Goal: Transaction & Acquisition: Purchase product/service

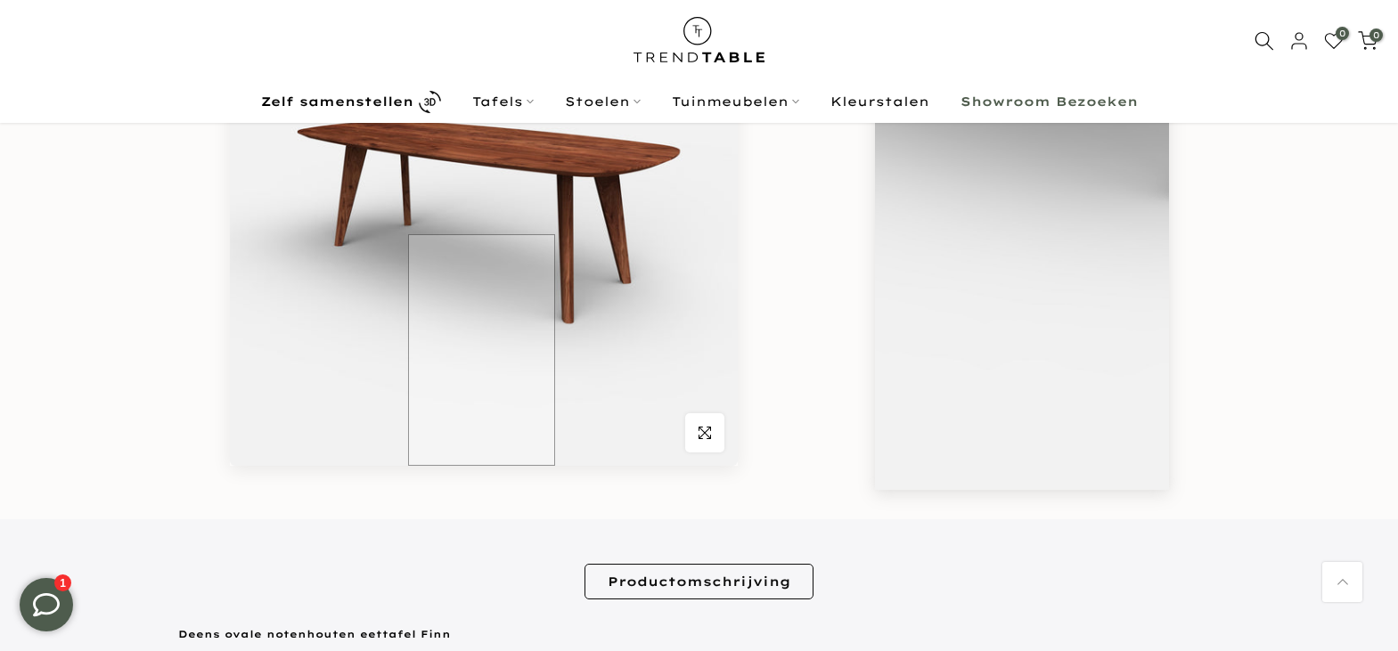
scroll to position [4, 0]
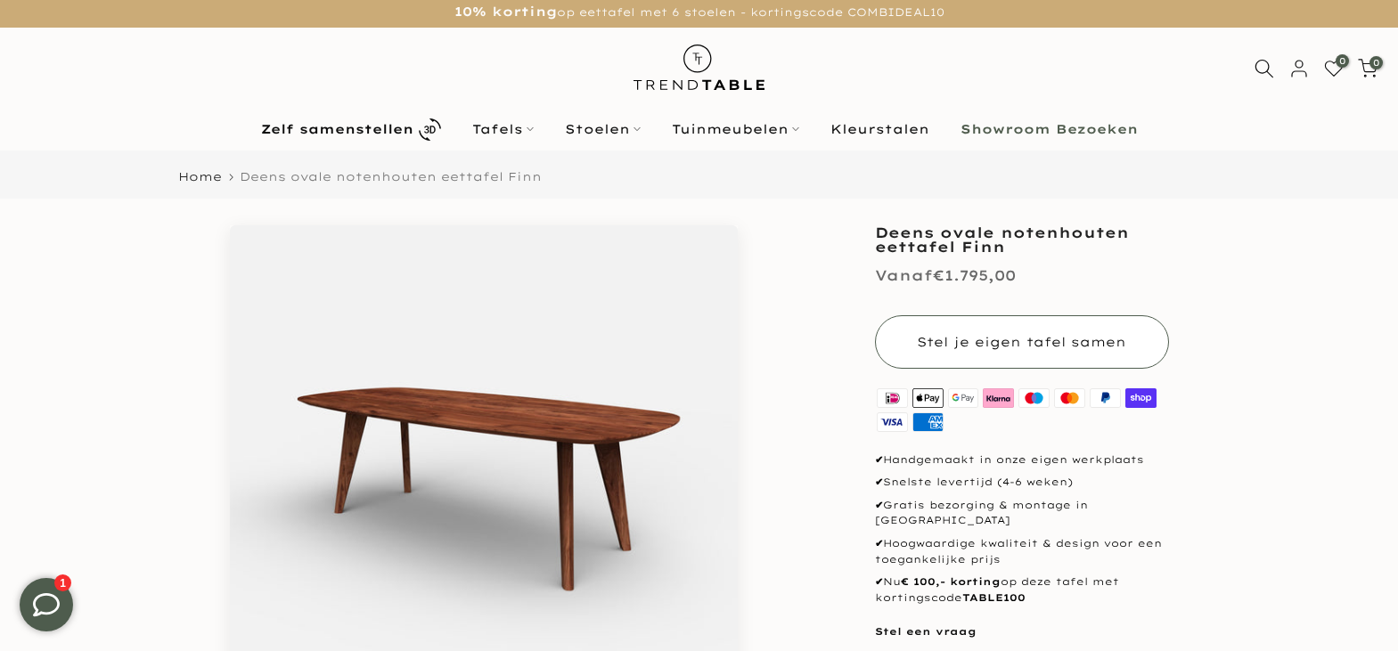
click at [1058, 334] on span "Stel je eigen tafel samen" at bounding box center [1021, 342] width 209 height 16
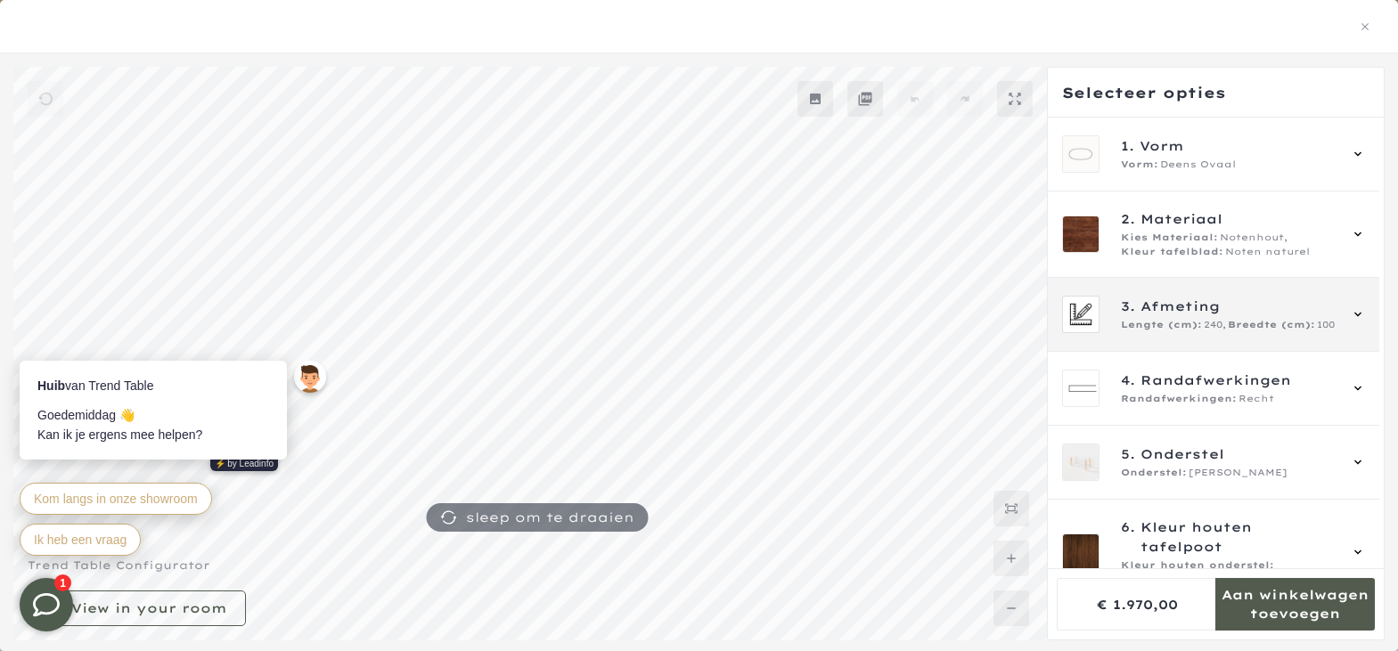
click at [1343, 318] on div "3. Afmeting Lengte (cm): 240, Breedte (cm): 100" at bounding box center [1213, 314] width 303 height 37
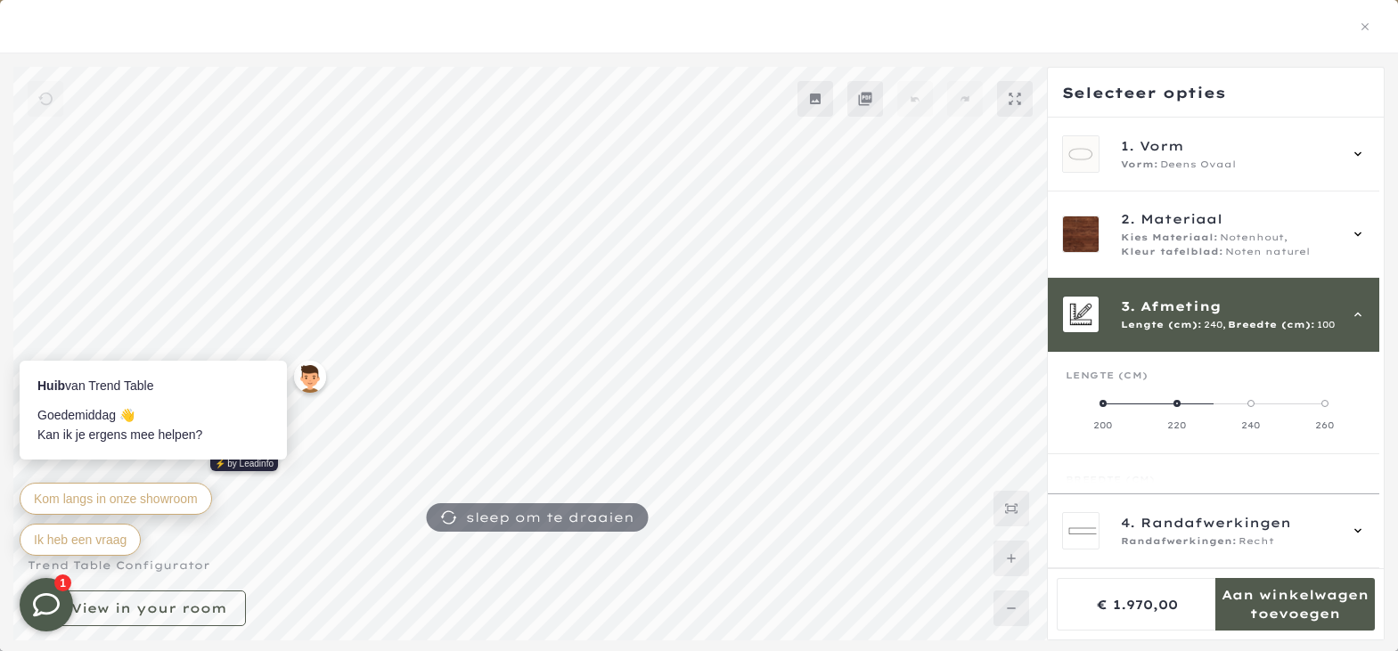
scroll to position [160, 0]
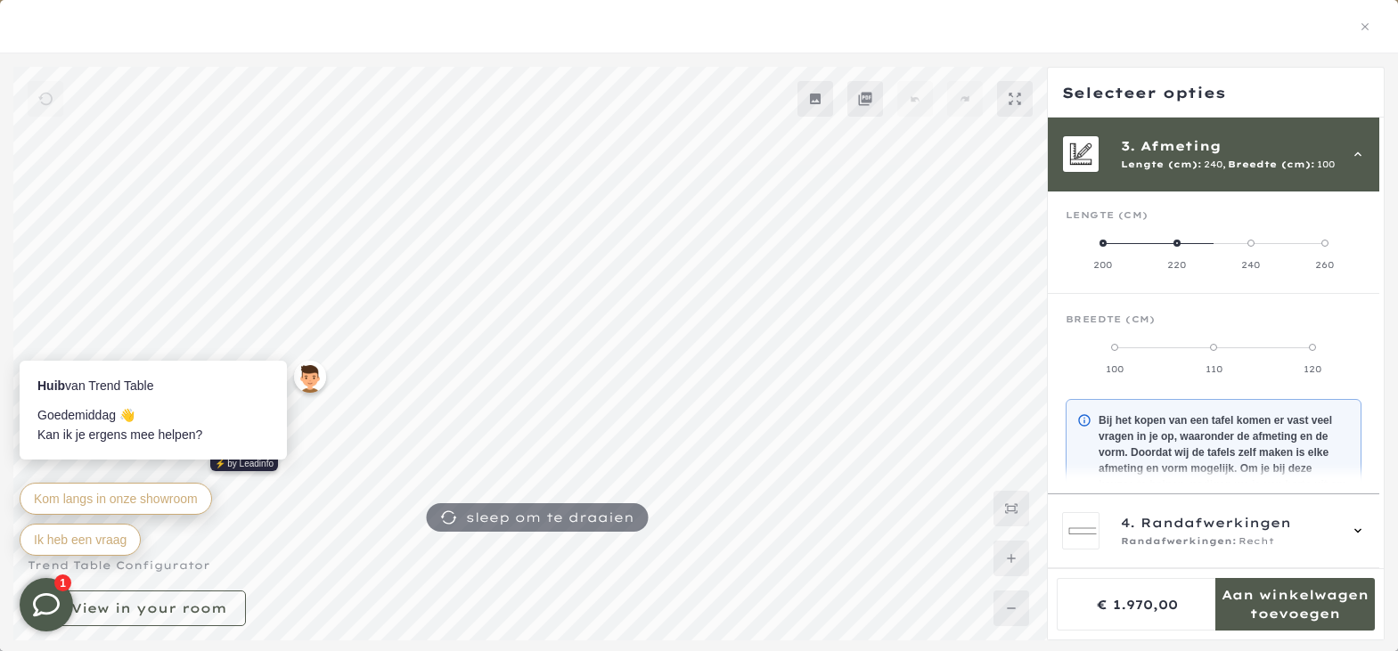
drag, startPoint x: 1245, startPoint y: 244, endPoint x: 1337, endPoint y: 241, distance: 92.7
click at [1337, 241] on mmq-radio-scale at bounding box center [1213, 254] width 296 height 36
click at [1322, 241] on span at bounding box center [1324, 243] width 7 height 7
click at [1175, 349] on span at bounding box center [1176, 347] width 7 height 7
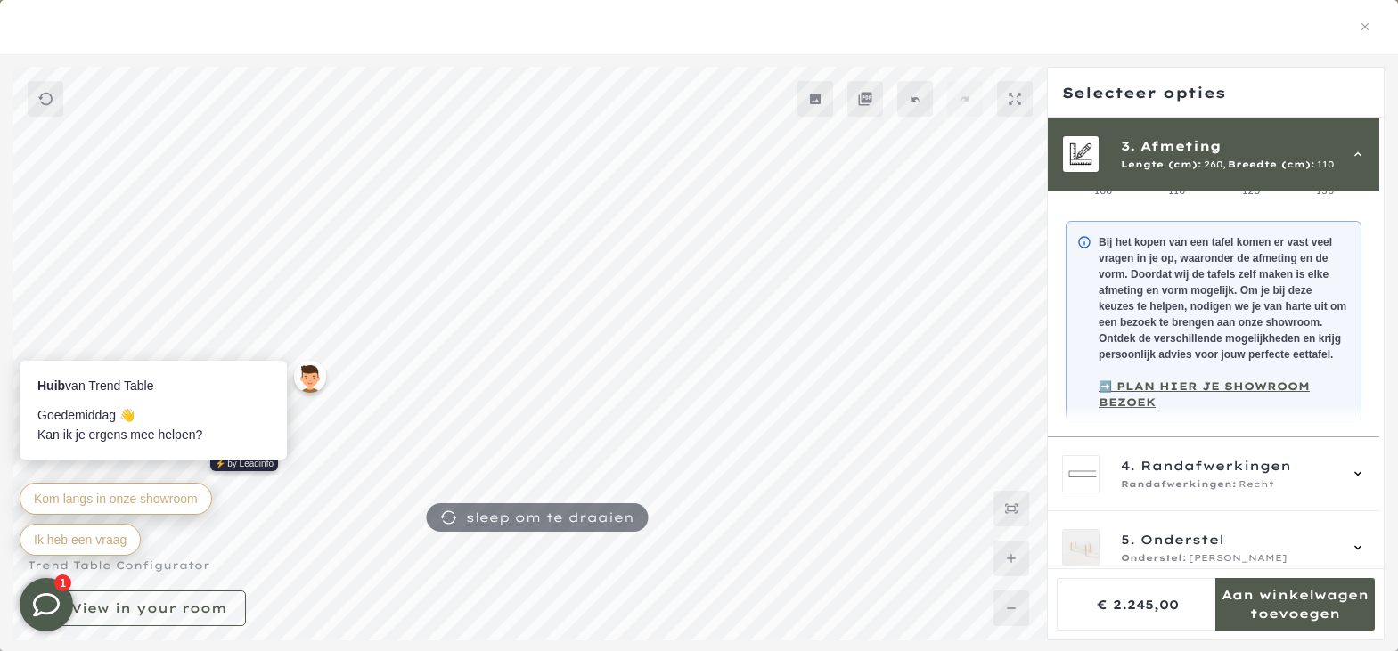
scroll to position [428, 0]
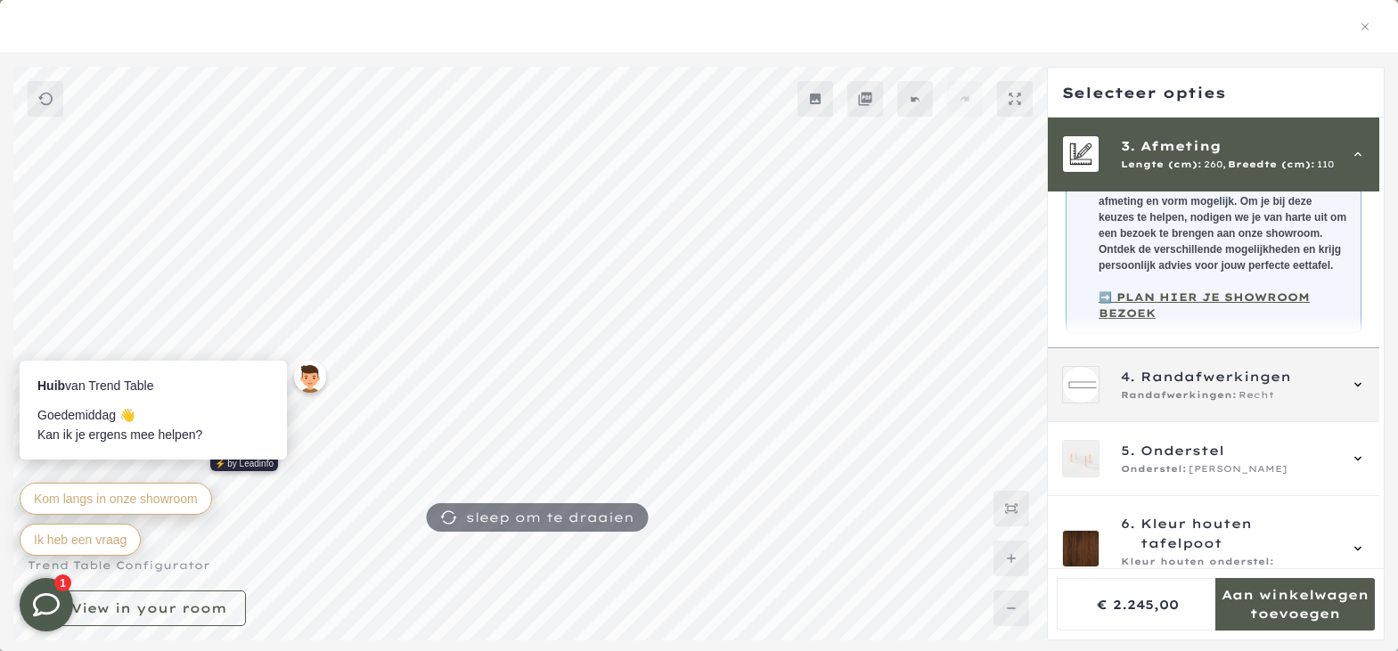
click at [1344, 399] on div "4. Randafwerkingen Randafwerkingen: Recht" at bounding box center [1213, 384] width 303 height 37
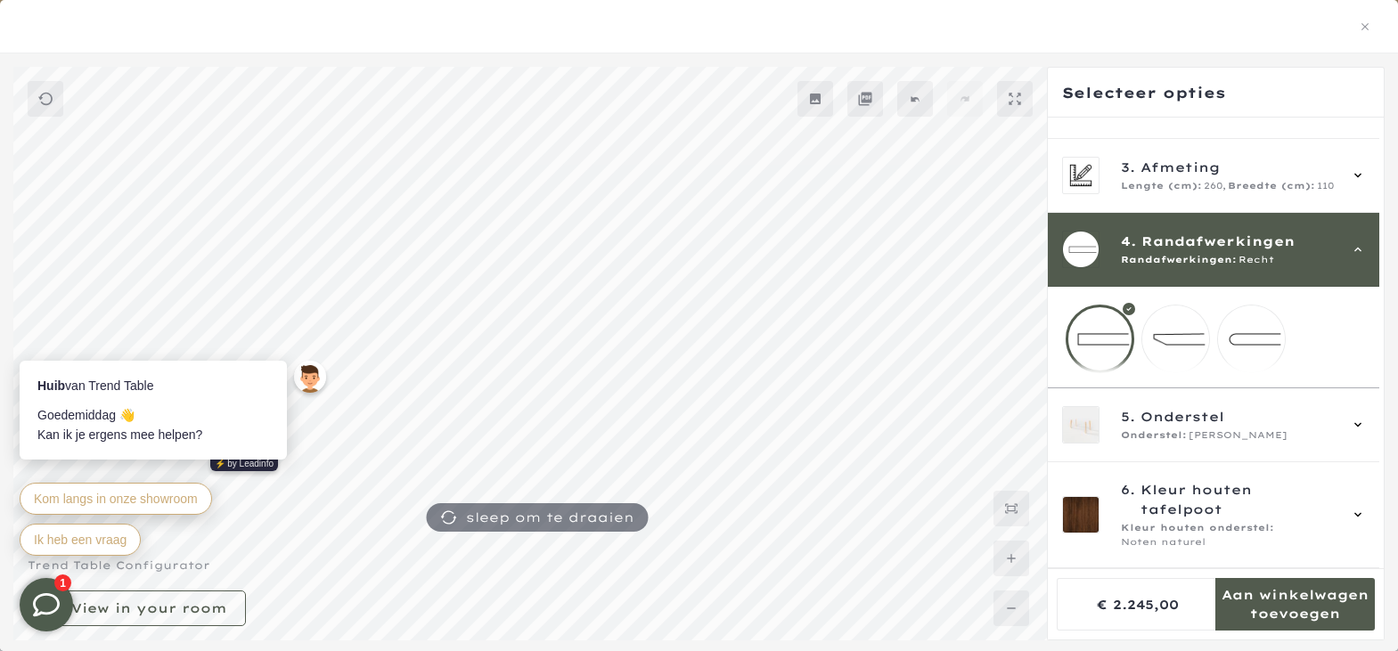
scroll to position [153, 0]
click at [1172, 331] on mmq-loader at bounding box center [1175, 339] width 67 height 67
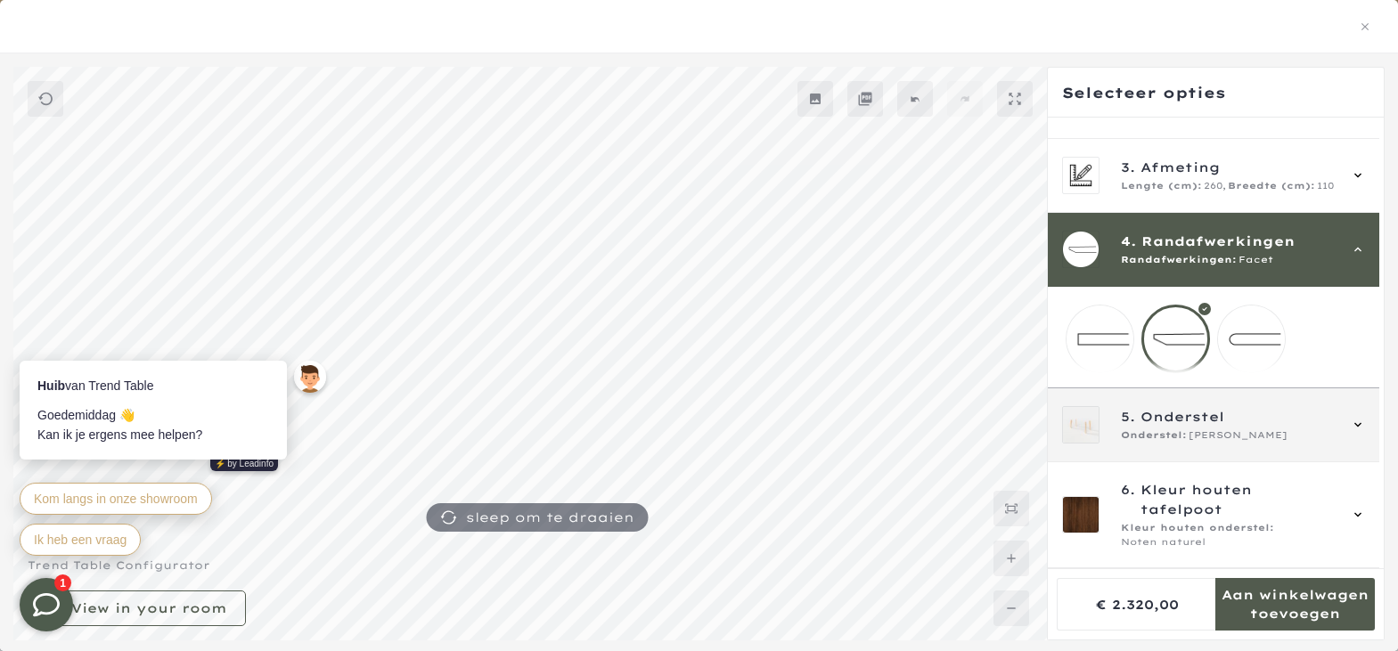
click at [1352, 427] on icon at bounding box center [1358, 425] width 14 height 14
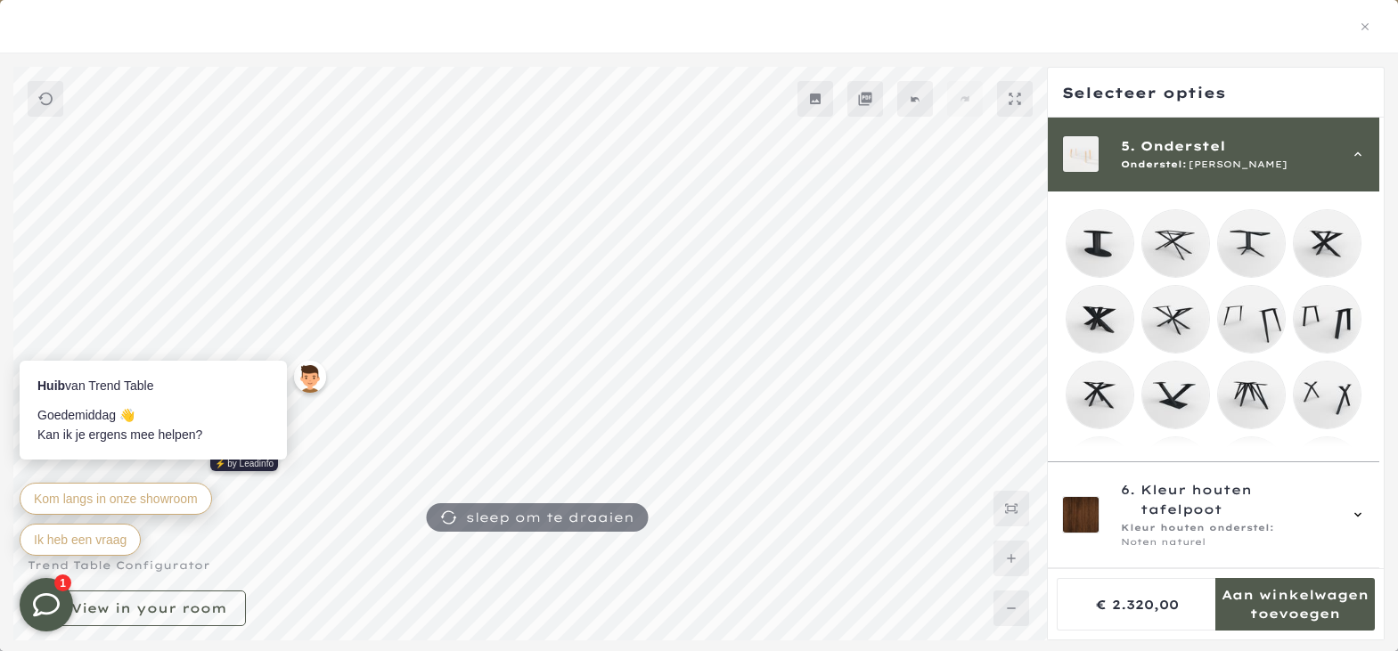
scroll to position [456, 0]
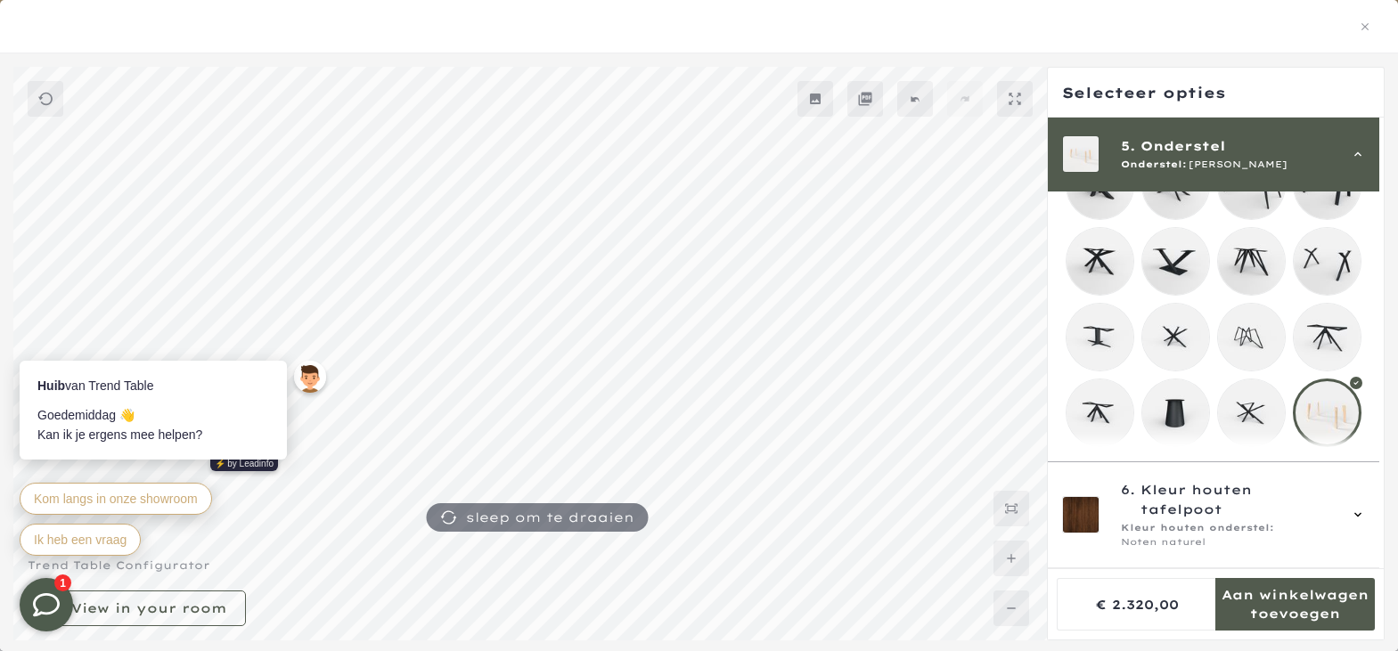
click at [1324, 393] on div at bounding box center [1327, 413] width 69 height 69
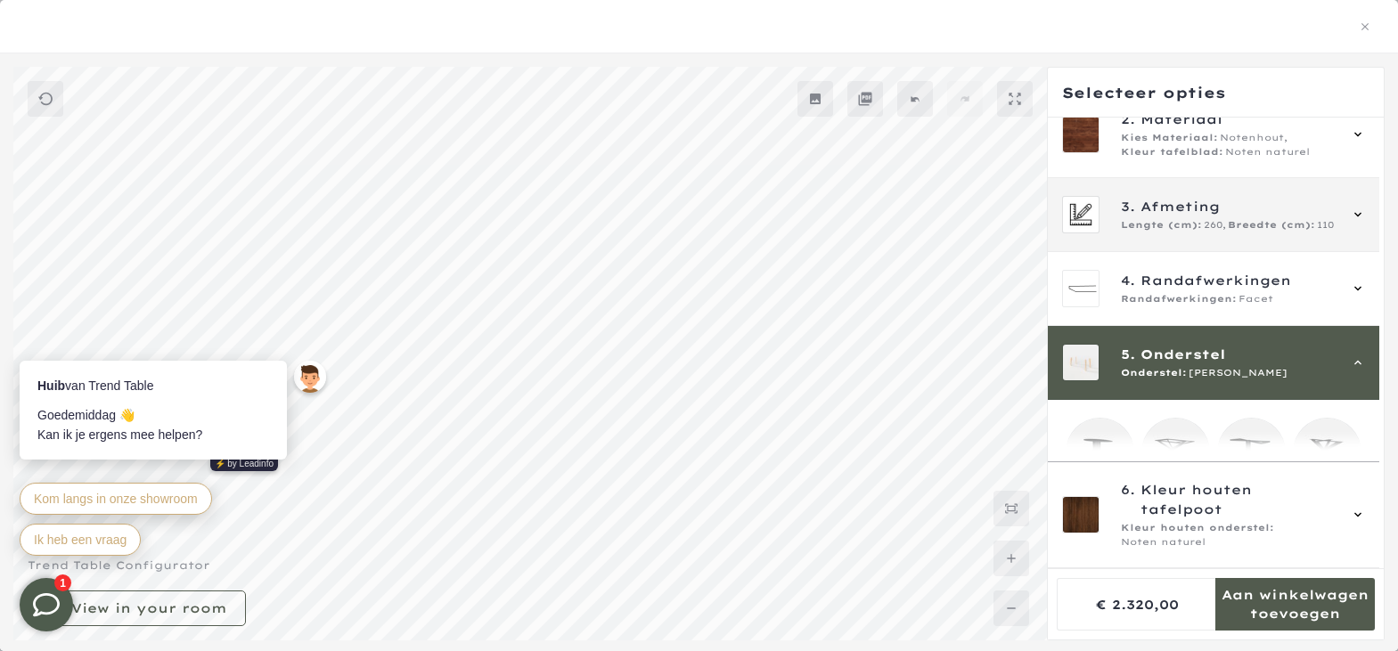
scroll to position [271, 0]
click at [1359, 218] on icon at bounding box center [1358, 215] width 14 height 14
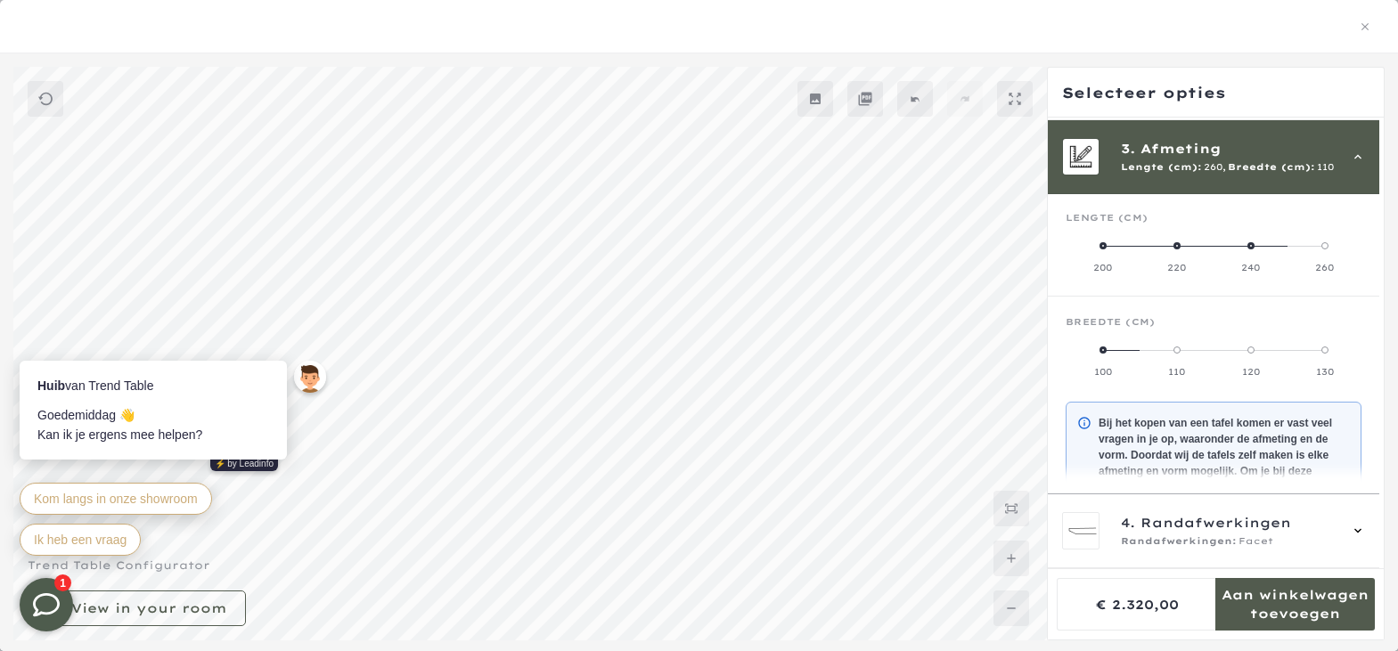
scroll to position [160, 0]
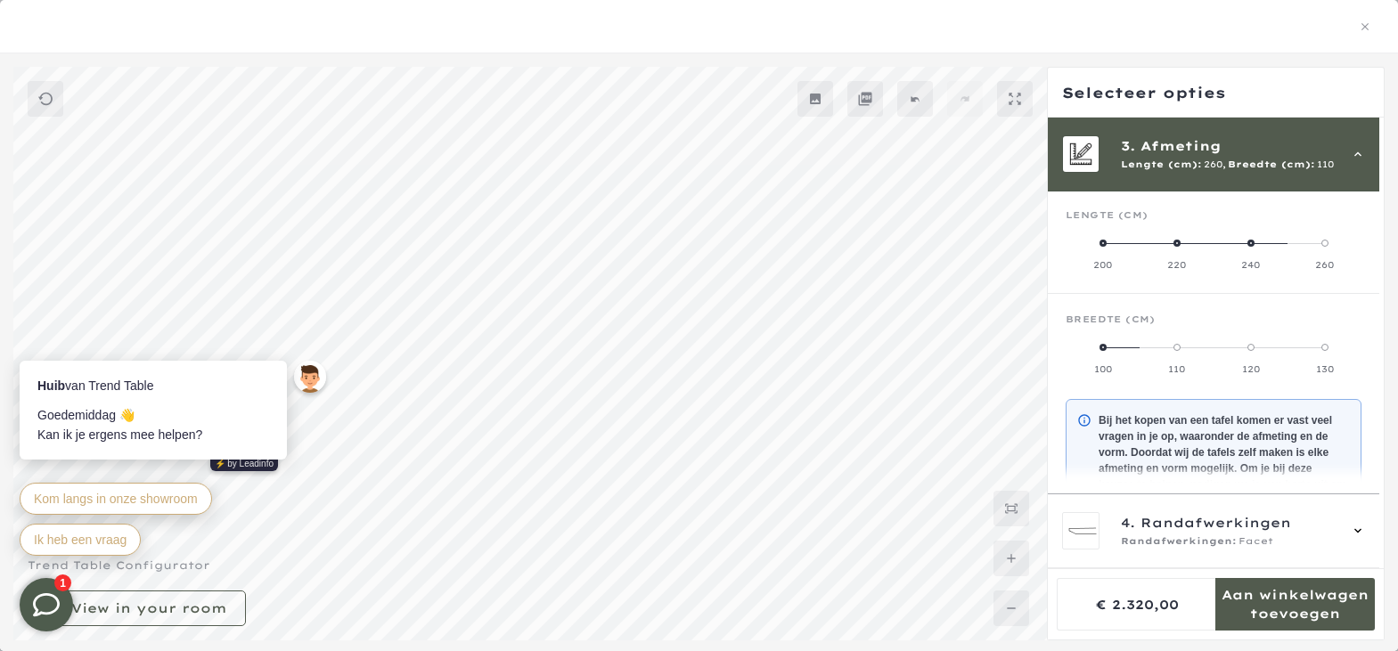
click at [1249, 346] on span at bounding box center [1250, 347] width 7 height 7
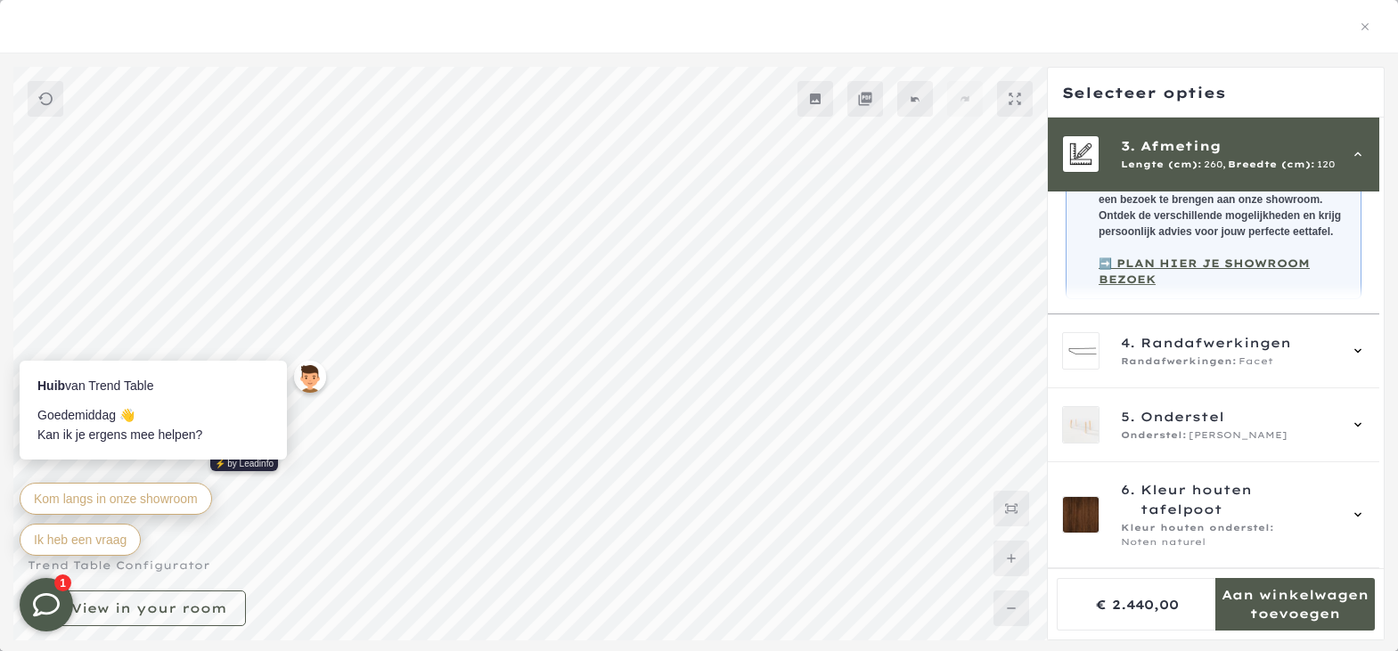
scroll to position [93, 0]
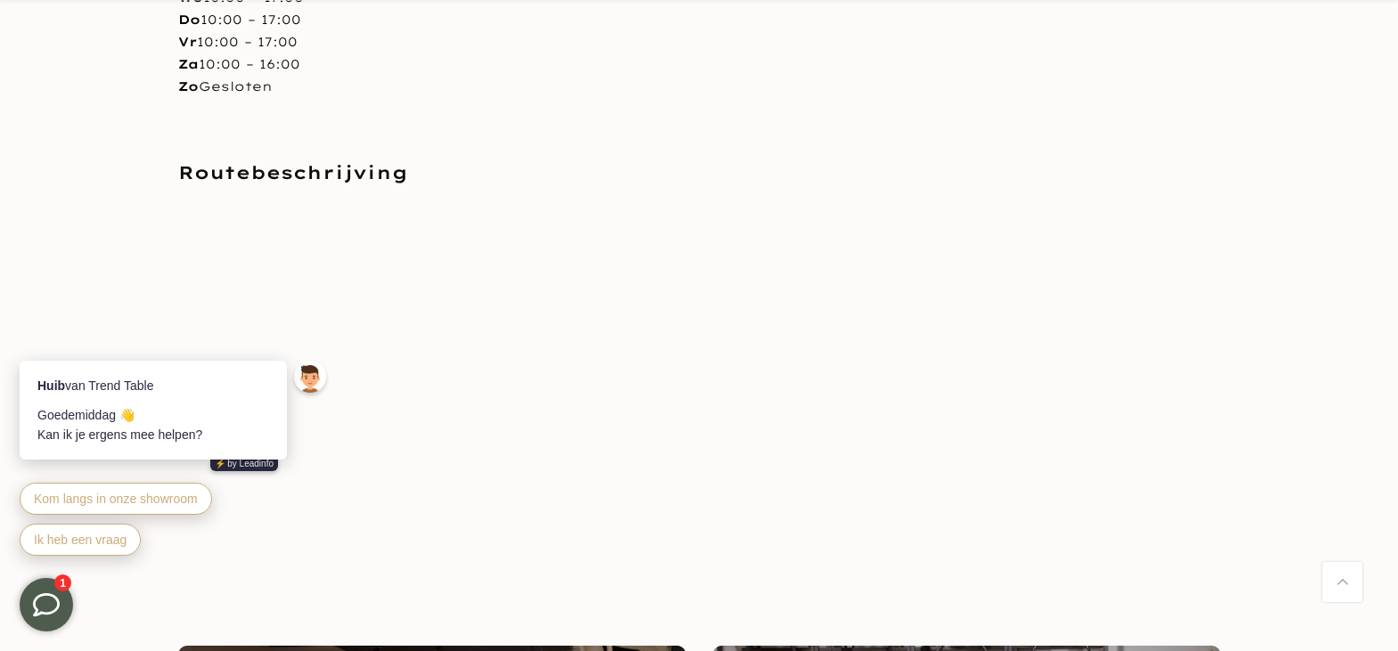
scroll to position [894, 0]
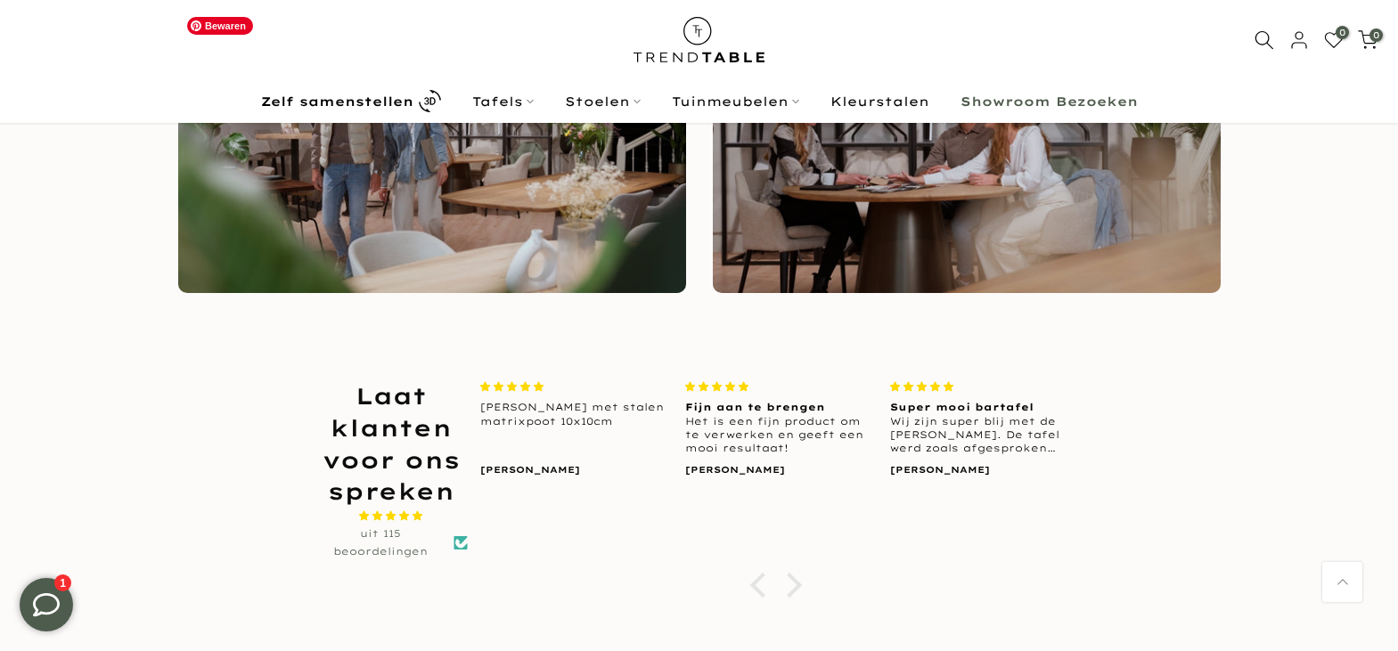
scroll to position [1334, 0]
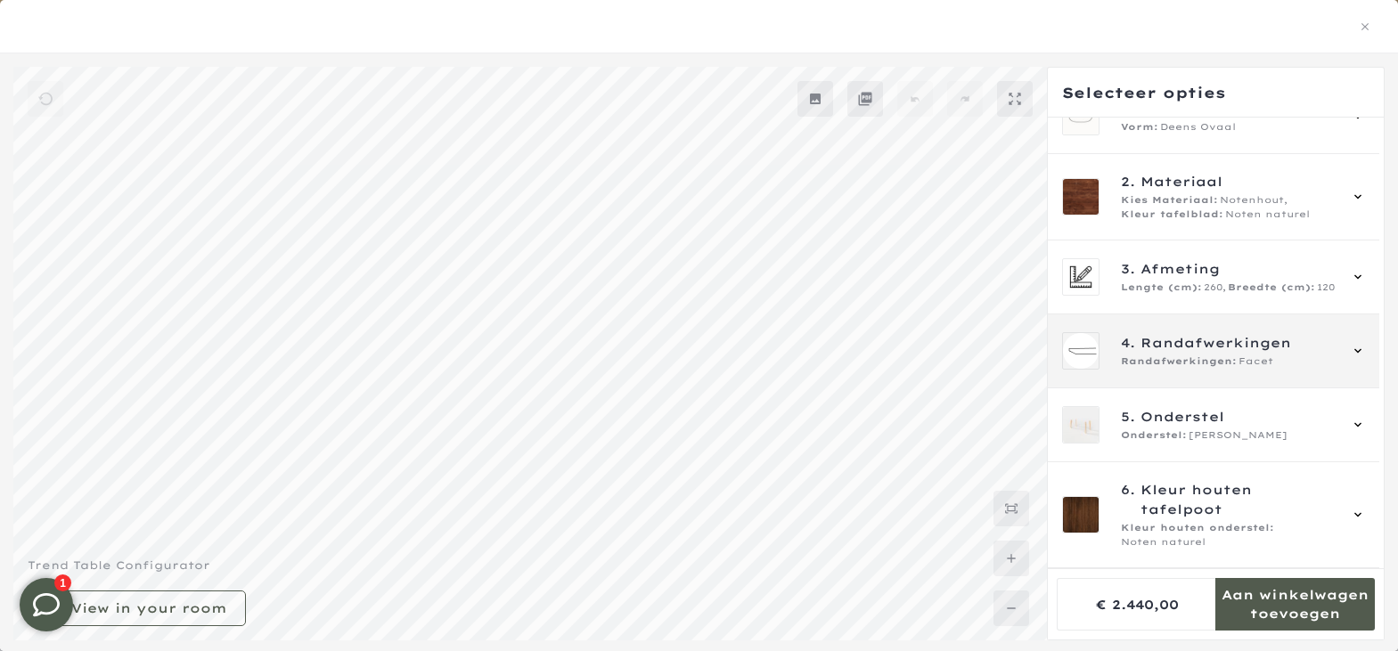
click at [1154, 347] on span "Randafwerkingen" at bounding box center [1215, 343] width 151 height 20
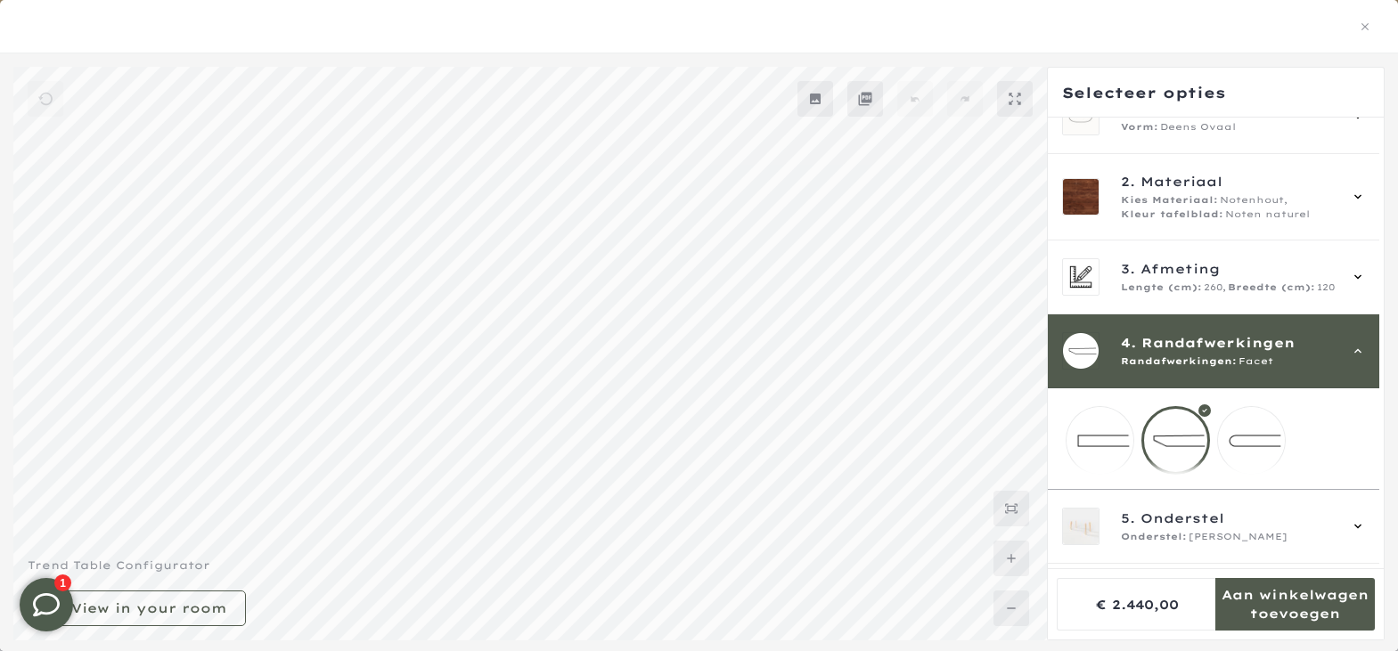
scroll to position [153, 0]
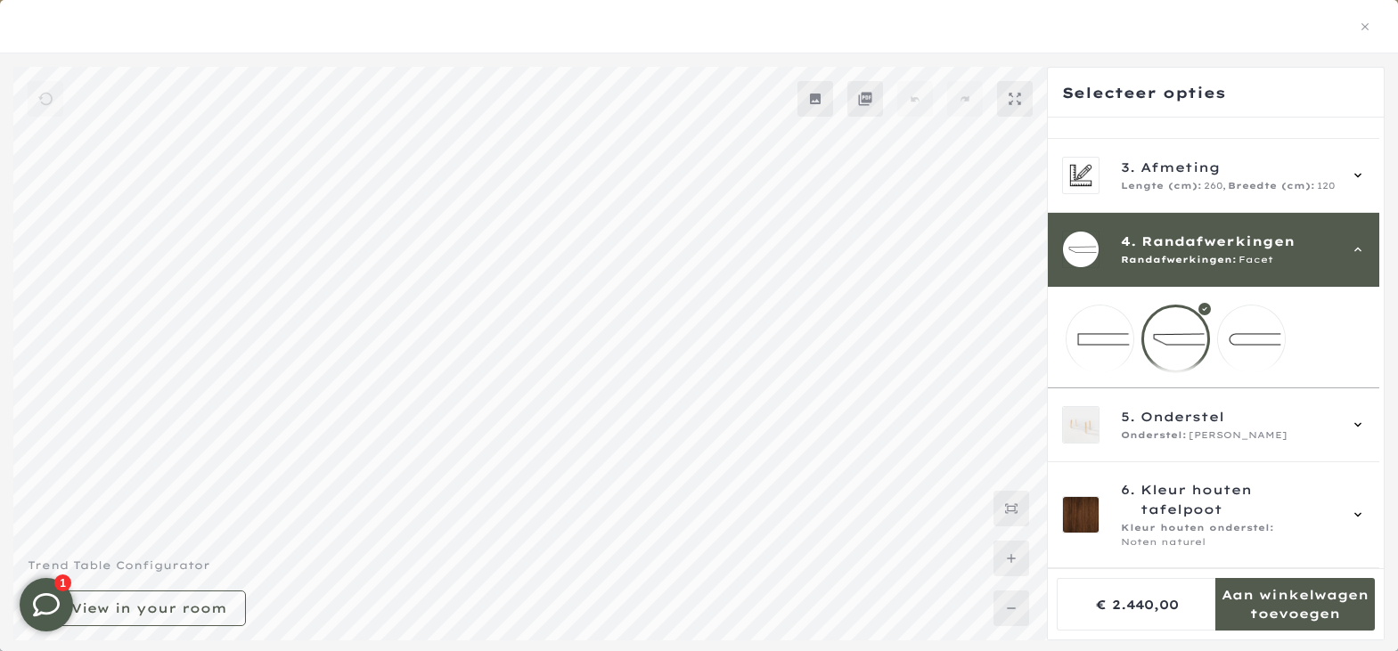
click at [1155, 347] on div at bounding box center [1175, 339] width 69 height 69
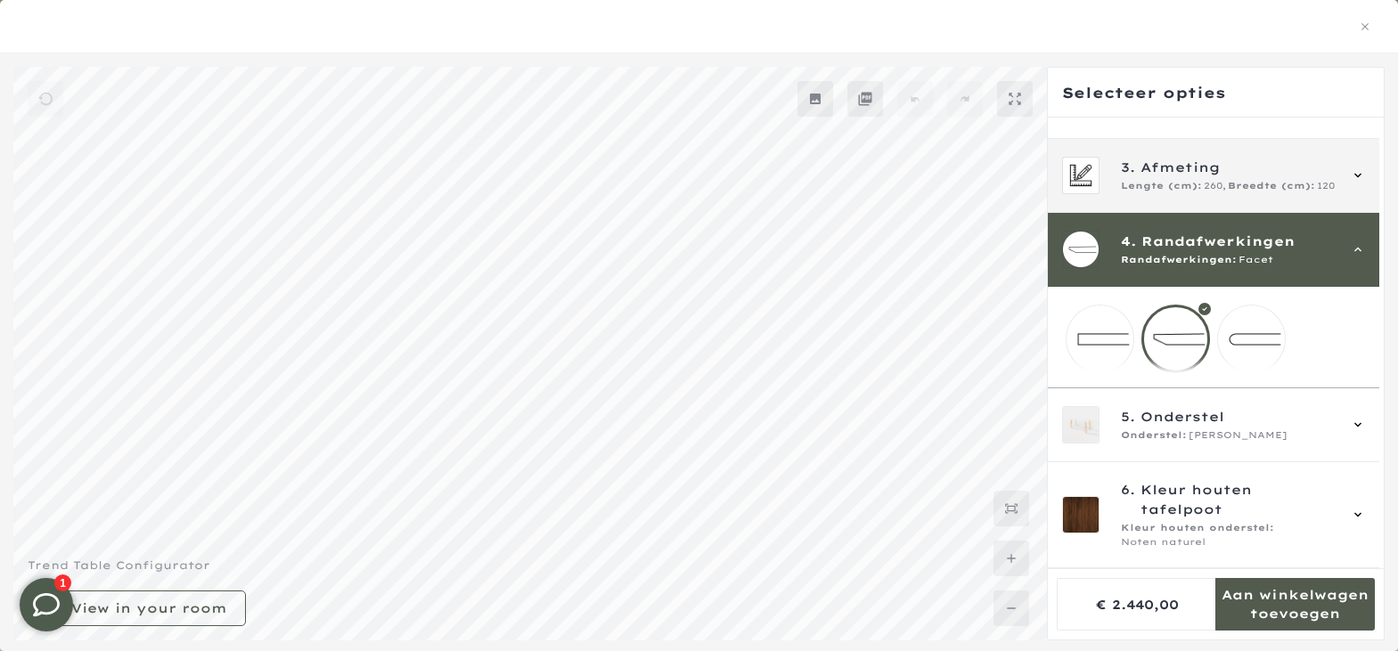
click at [1157, 158] on span "Afmeting" at bounding box center [1179, 168] width 79 height 20
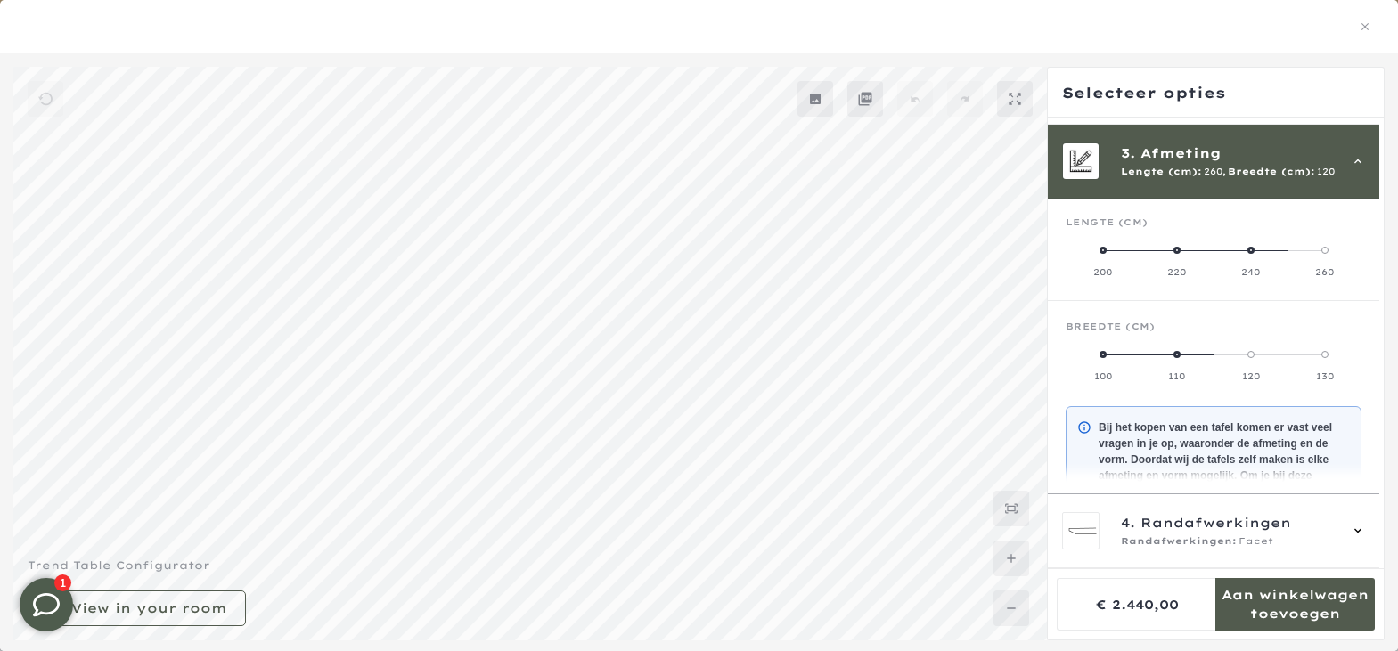
scroll to position [160, 0]
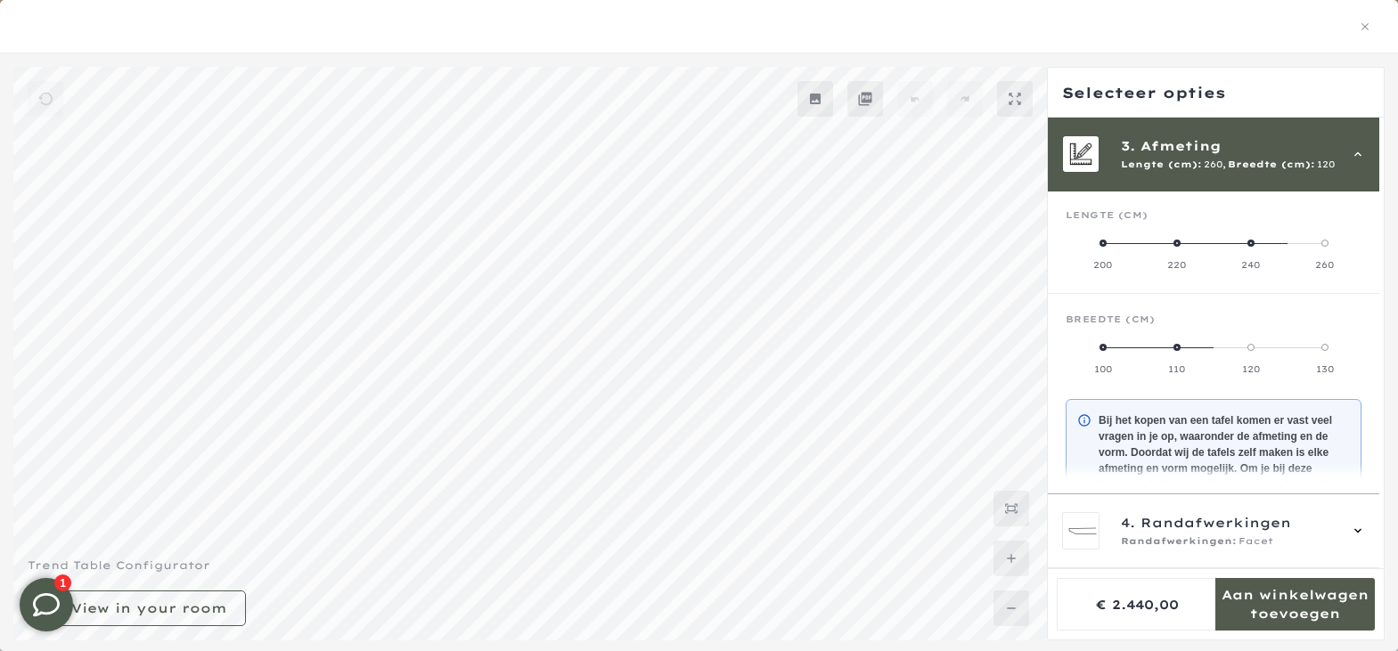
click at [1180, 353] on label "110" at bounding box center [1176, 358] width 74 height 36
click at [1245, 339] on div "Breedte (cm)" at bounding box center [1213, 327] width 296 height 27
click at [1254, 350] on label "120" at bounding box center [1250, 358] width 74 height 36
